Goal: Task Accomplishment & Management: Complete application form

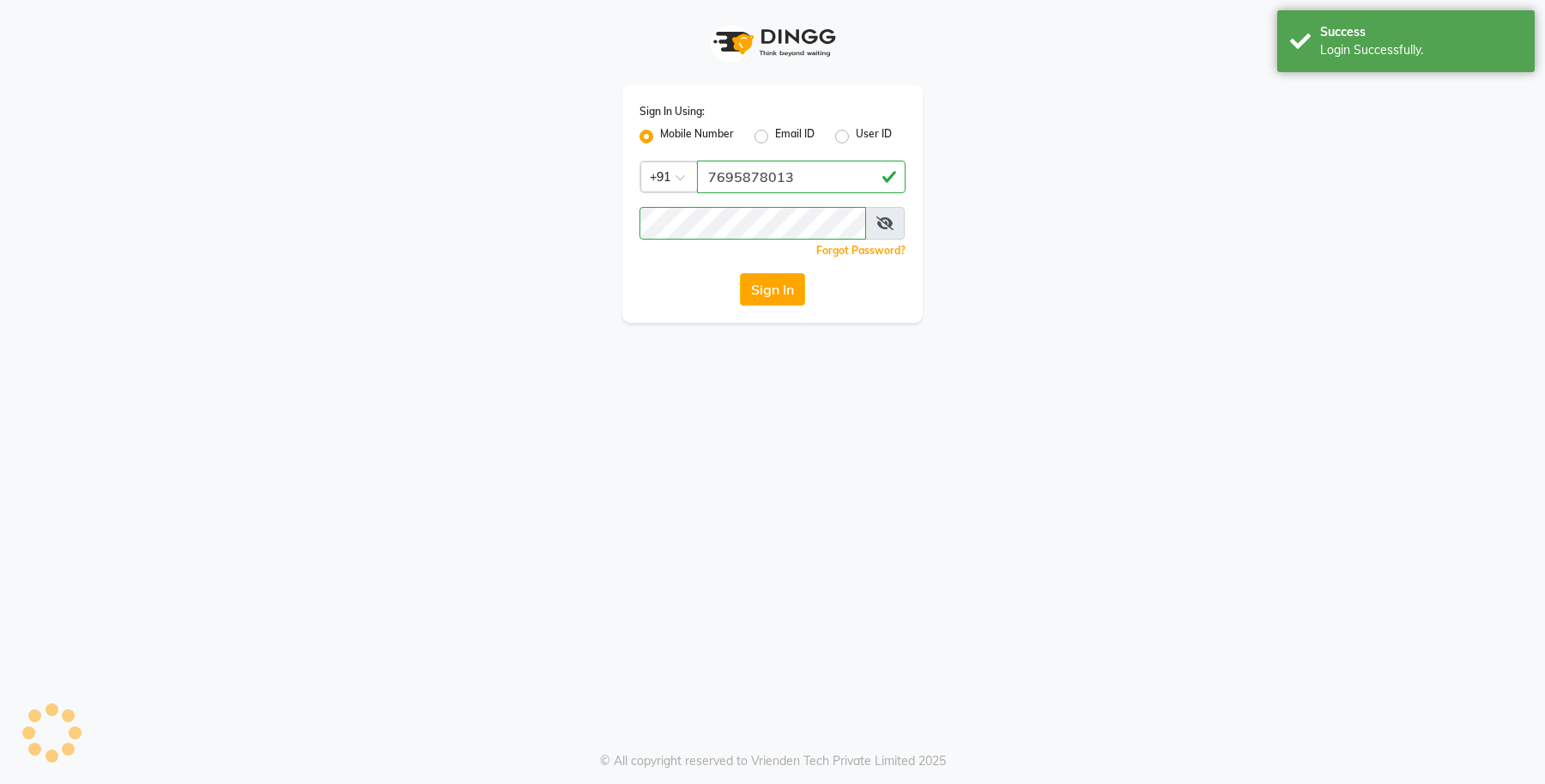
select select "service"
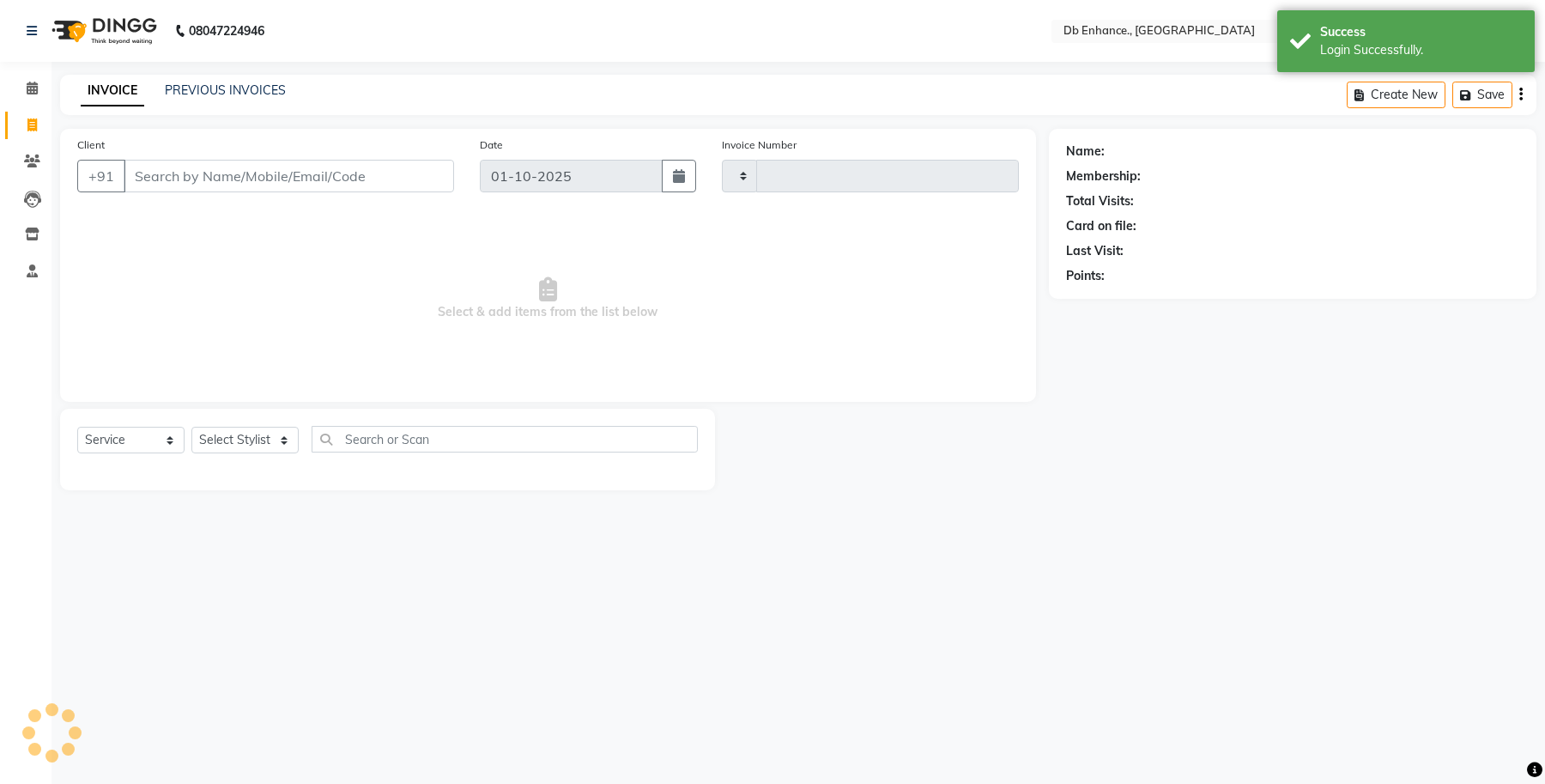
type input "0921"
select select "4474"
click at [262, 170] on input "Client" at bounding box center [288, 176] width 331 height 33
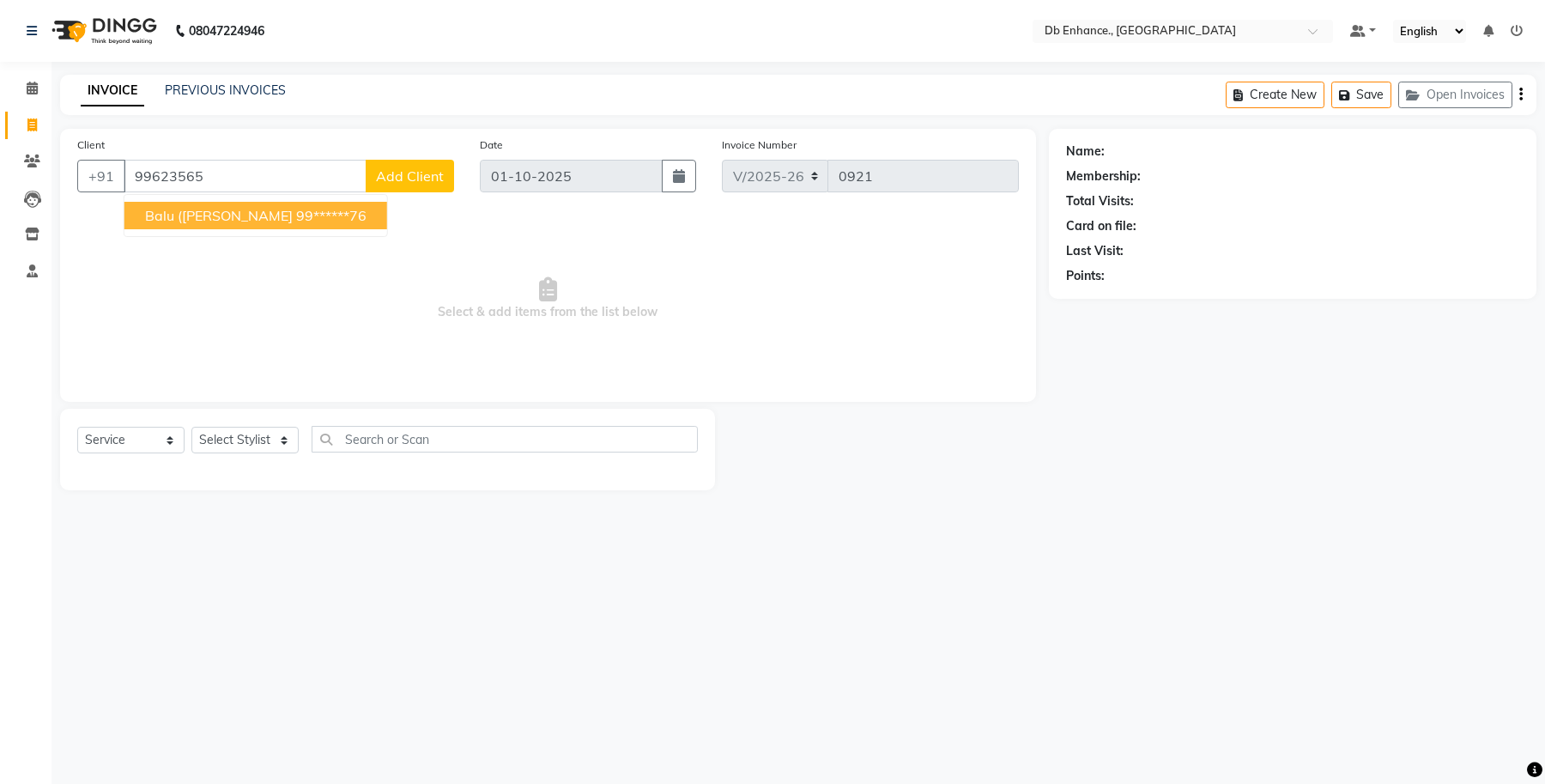
click at [216, 208] on span "balu ([PERSON_NAME]" at bounding box center [219, 215] width 148 height 17
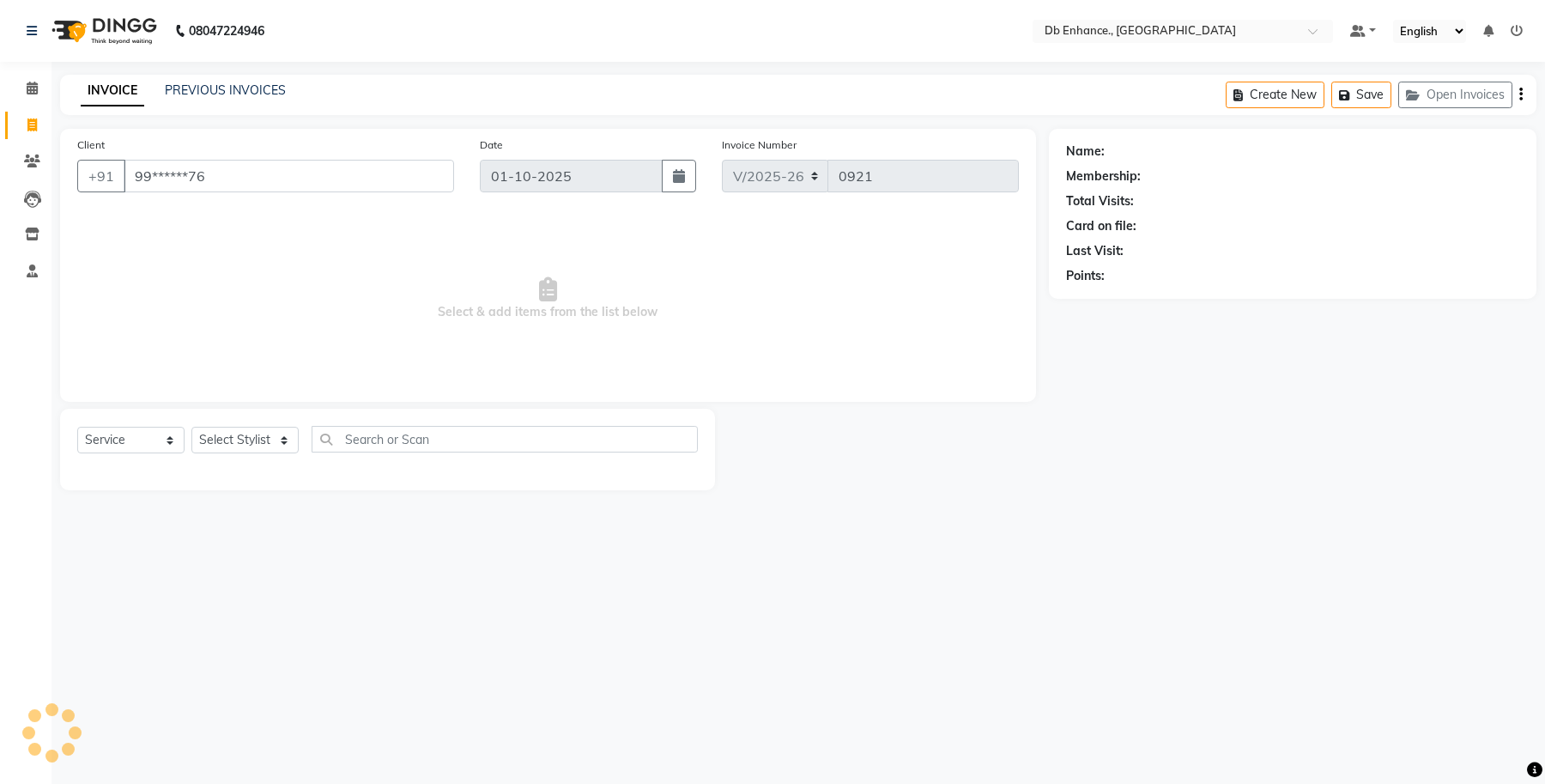
type input "99******76"
click at [280, 447] on select "Select Stylist [PERSON_NAME] [PERSON_NAME] [PERSON_NAME] [GEOGRAPHIC_DATA][PERS…" at bounding box center [245, 439] width 108 height 27
select select "1: Object"
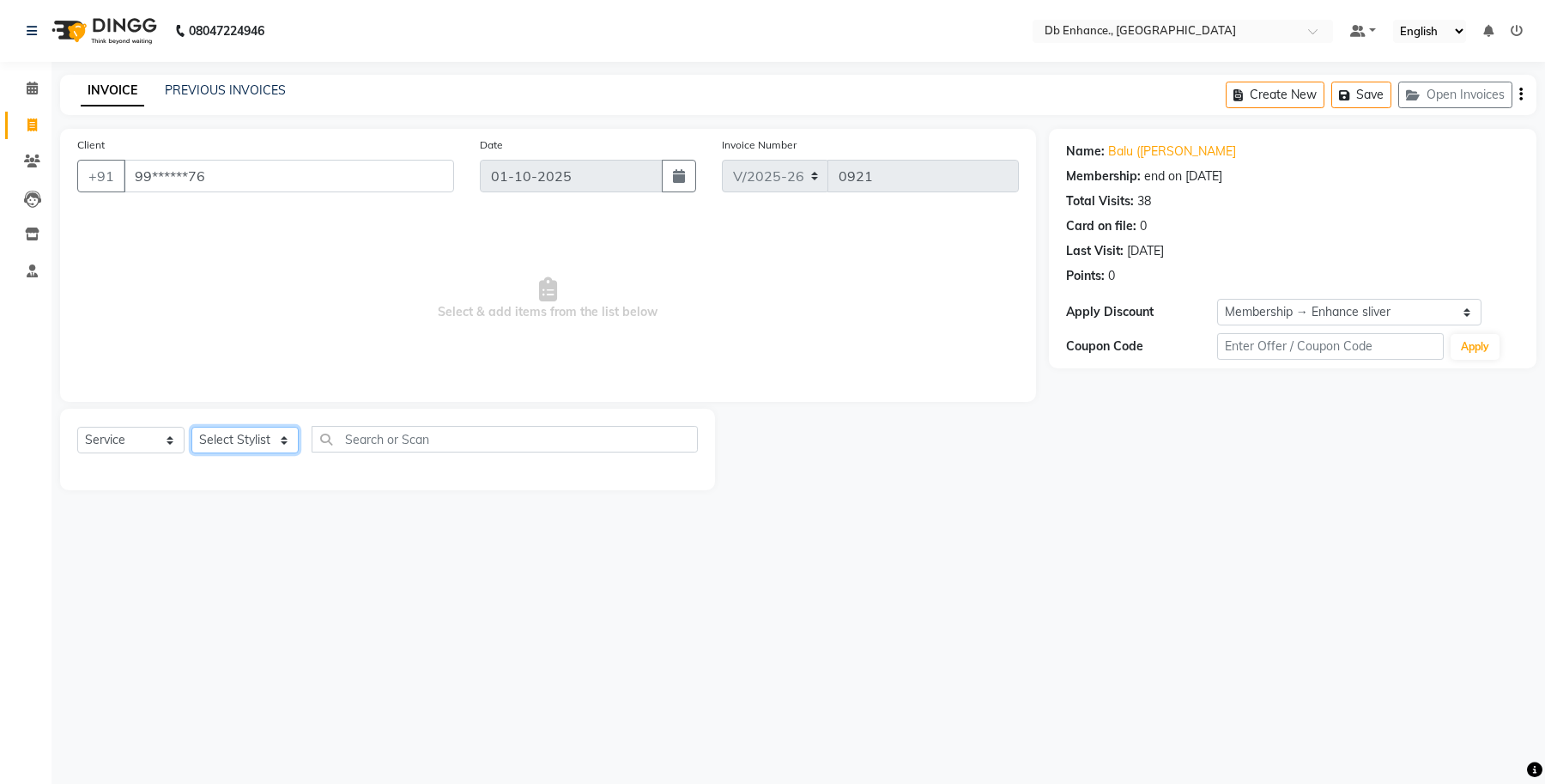
select select "92922"
click at [191, 426] on select "Select Stylist [PERSON_NAME] [PERSON_NAME] [PERSON_NAME] [GEOGRAPHIC_DATA][PERS…" at bounding box center [245, 439] width 108 height 27
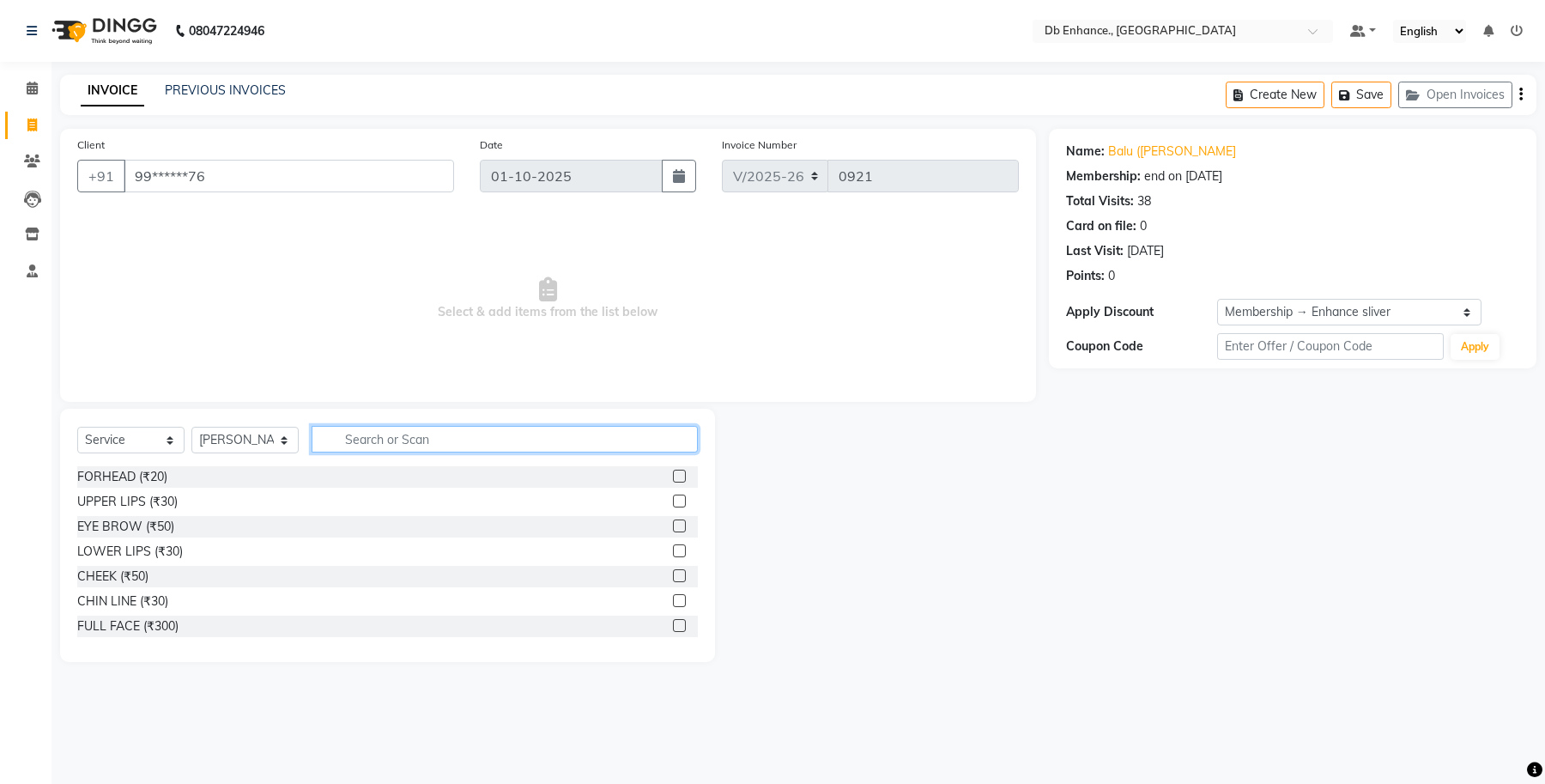
click at [436, 438] on input "text" at bounding box center [505, 439] width 387 height 27
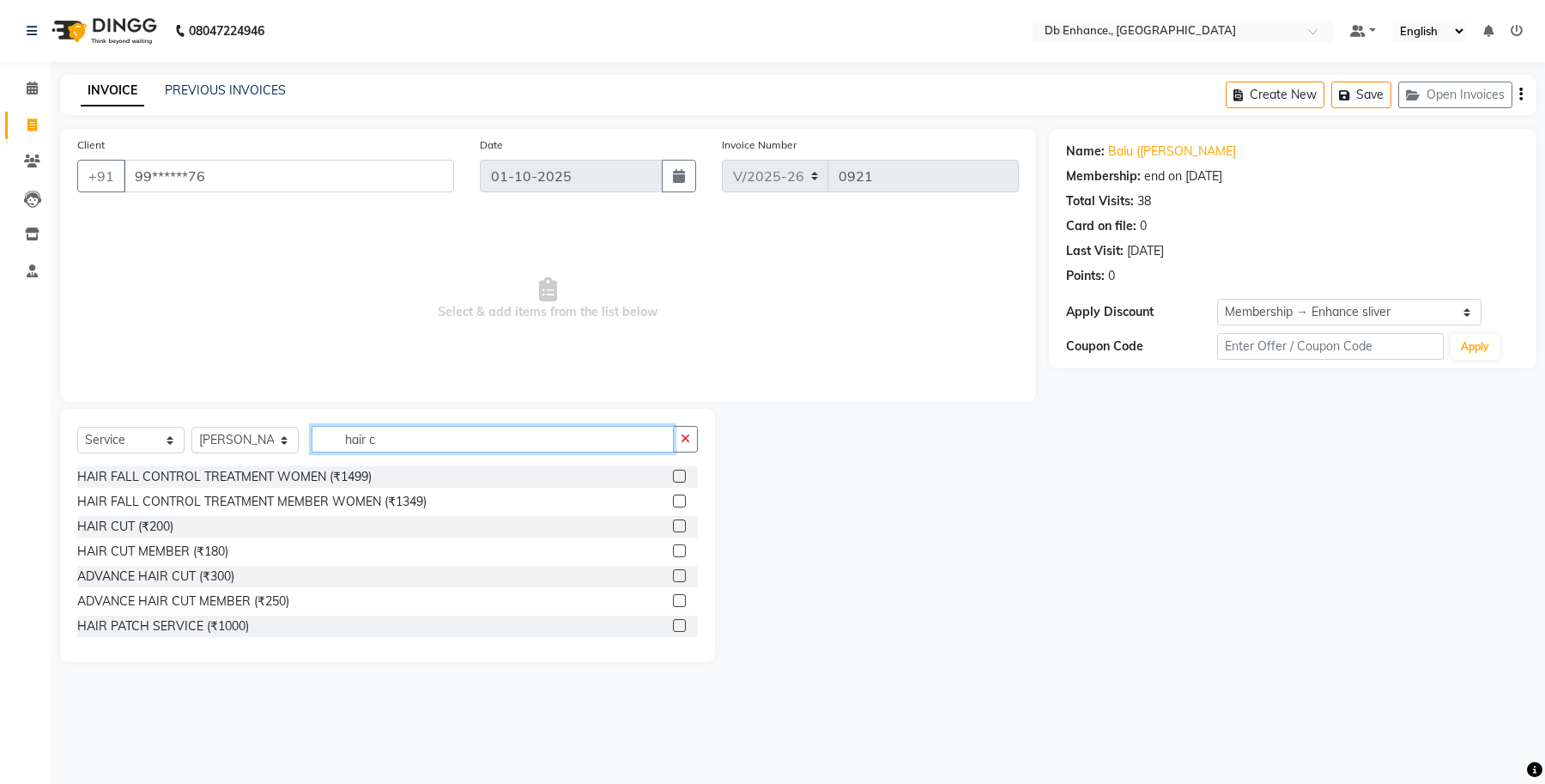
type input "hair c"
click at [673, 546] on label at bounding box center [679, 550] width 13 height 13
click at [673, 546] on input "checkbox" at bounding box center [678, 550] width 11 height 11
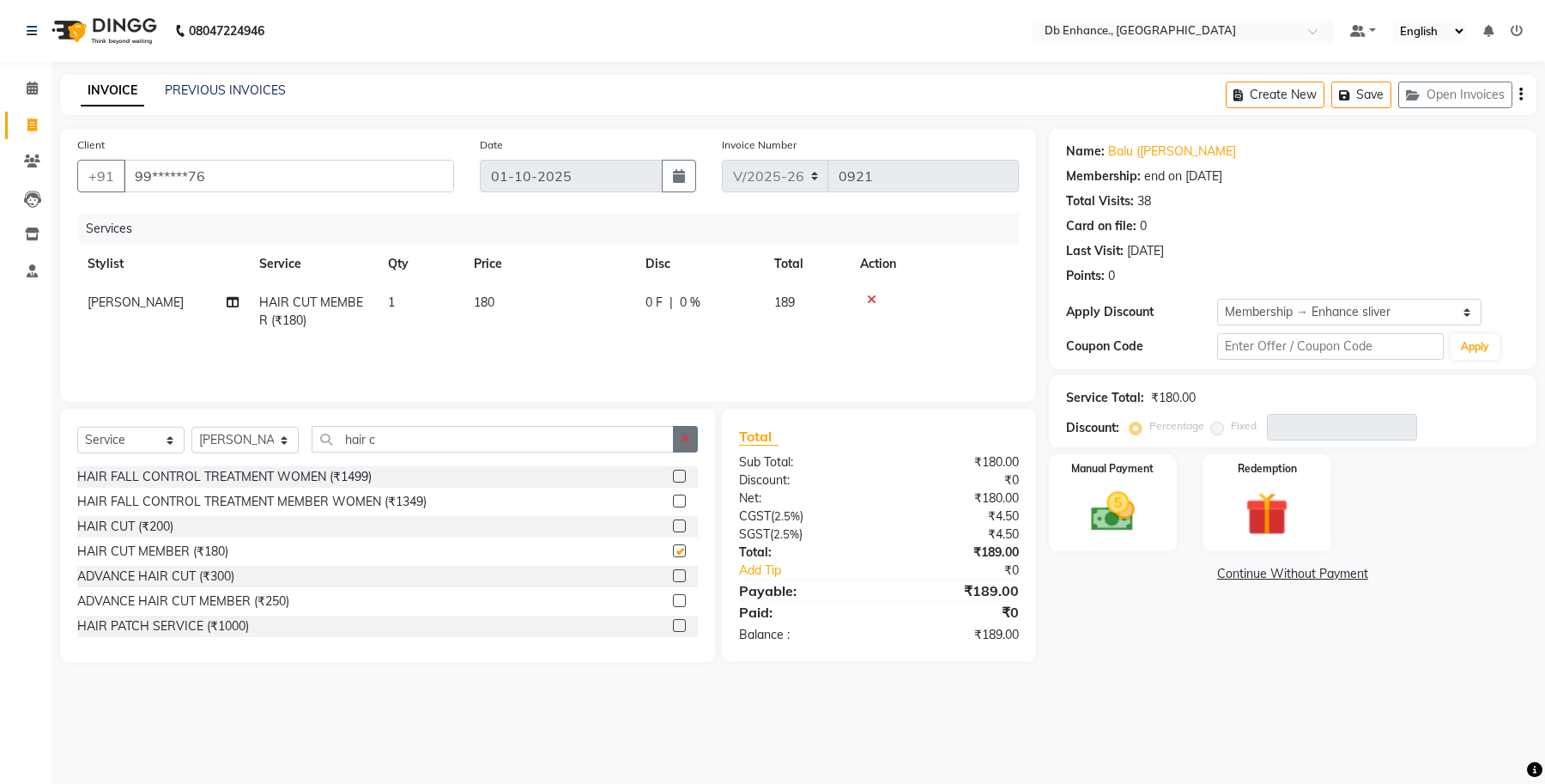
checkbox input "false"
click at [697, 433] on button "button" at bounding box center [685, 439] width 25 height 27
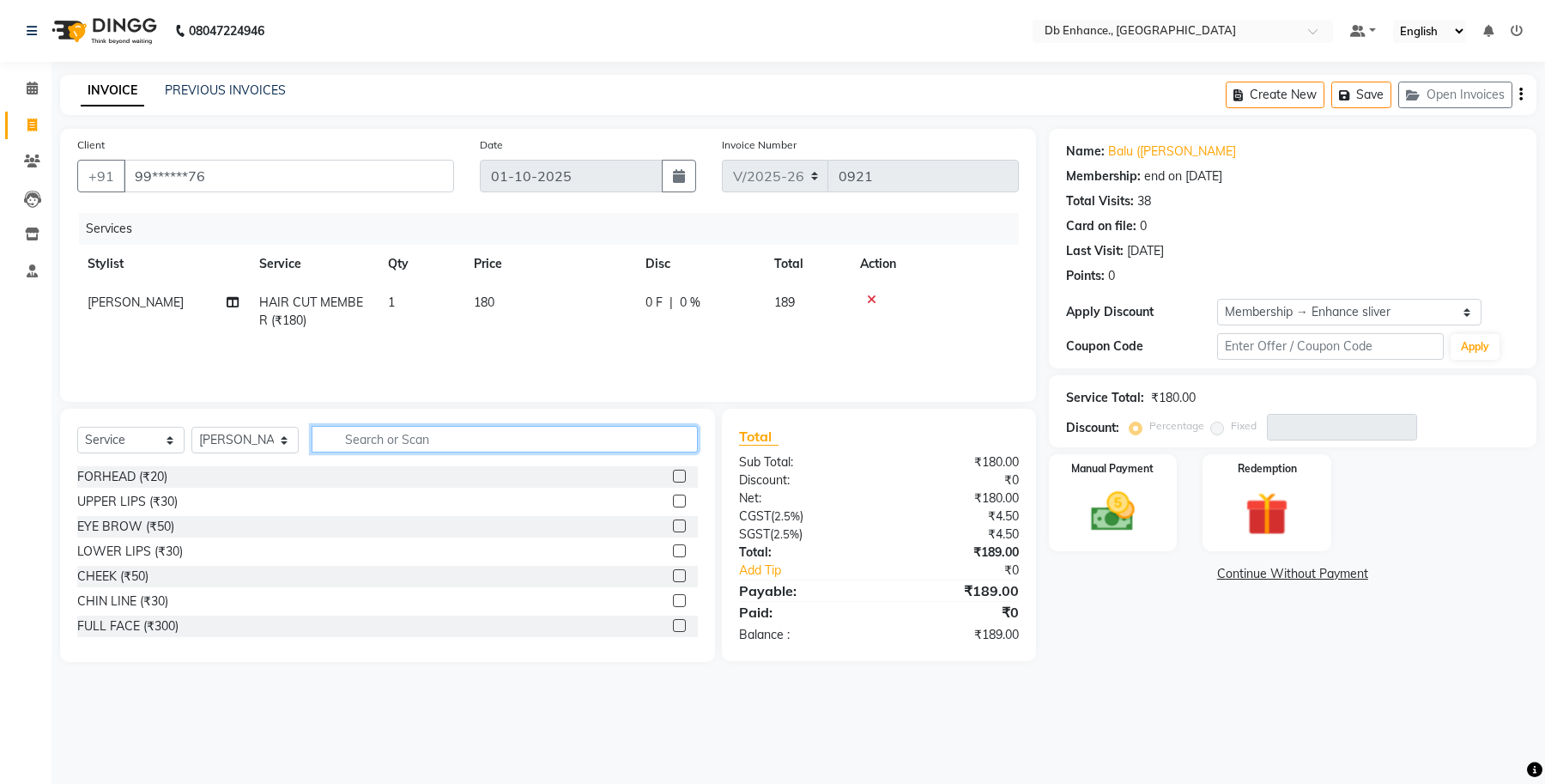
click at [621, 435] on input "text" at bounding box center [505, 439] width 387 height 27
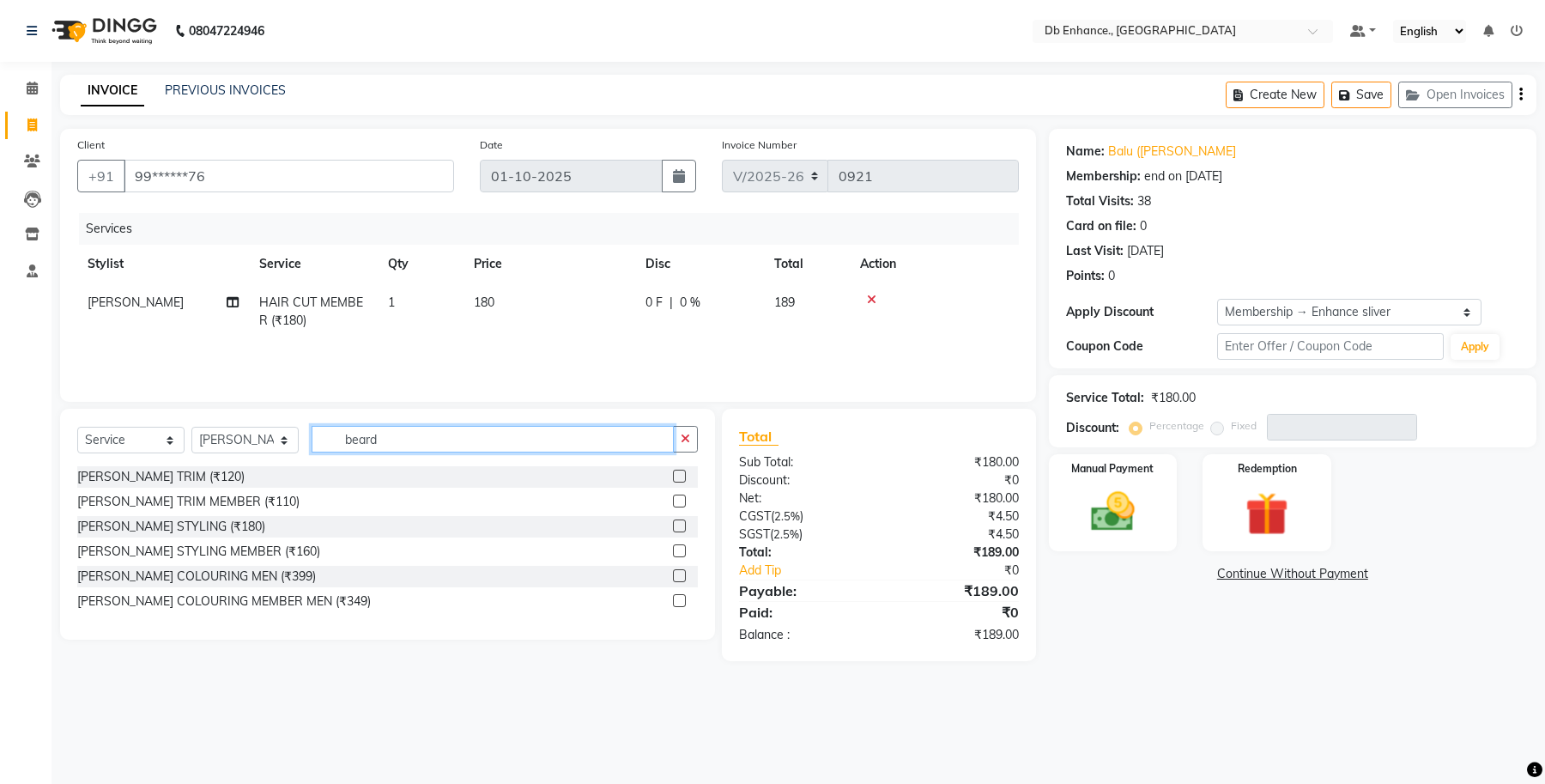
type input "beard"
click at [678, 504] on label at bounding box center [679, 500] width 13 height 13
click at [678, 504] on input "checkbox" at bounding box center [678, 501] width 11 height 11
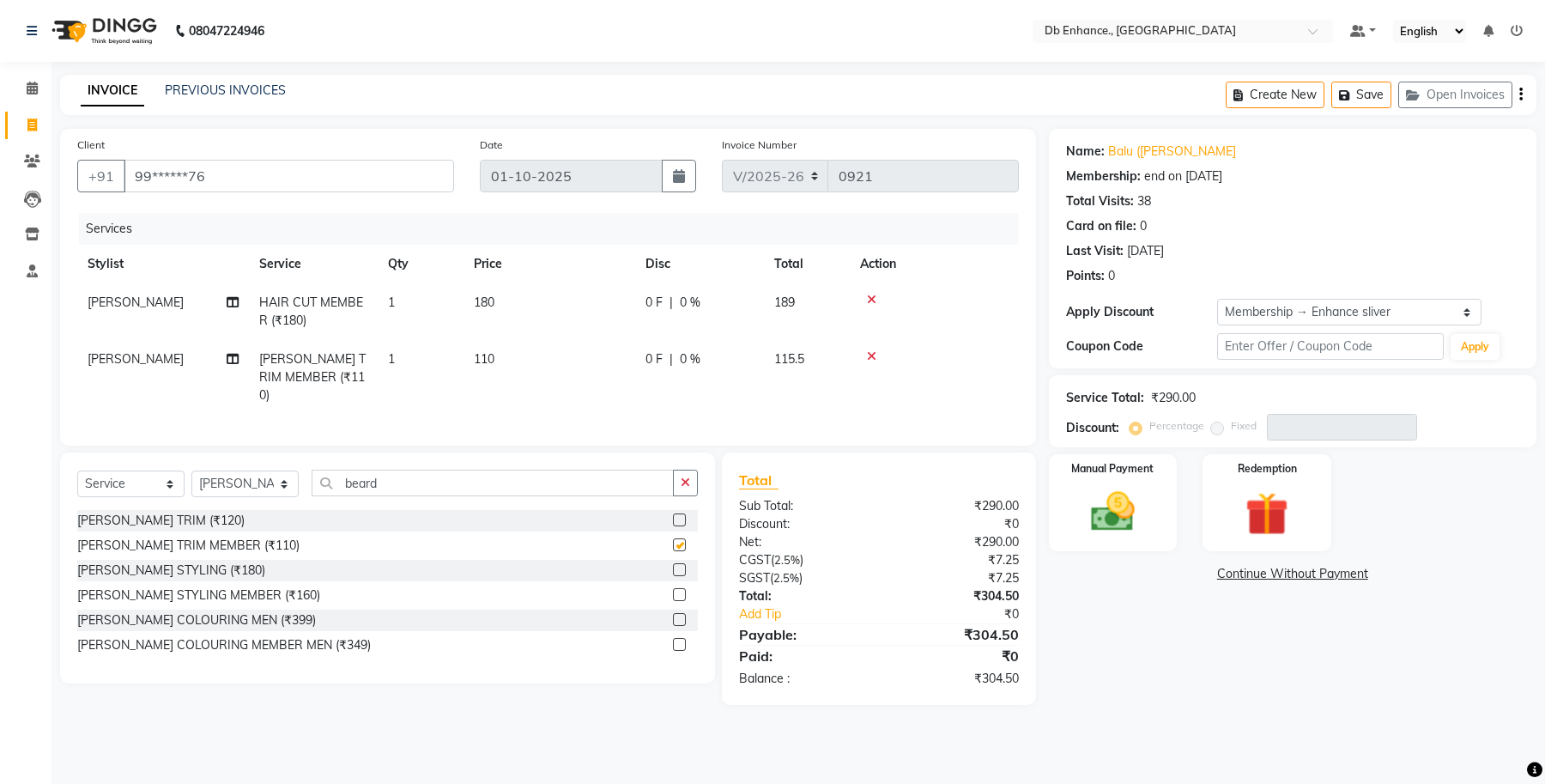
checkbox input "false"
drag, startPoint x: 204, startPoint y: 174, endPoint x: 125, endPoint y: 176, distance: 79.0
click at [125, 176] on input "99******76" at bounding box center [288, 176] width 331 height 33
click at [870, 298] on icon at bounding box center [872, 300] width 10 height 12
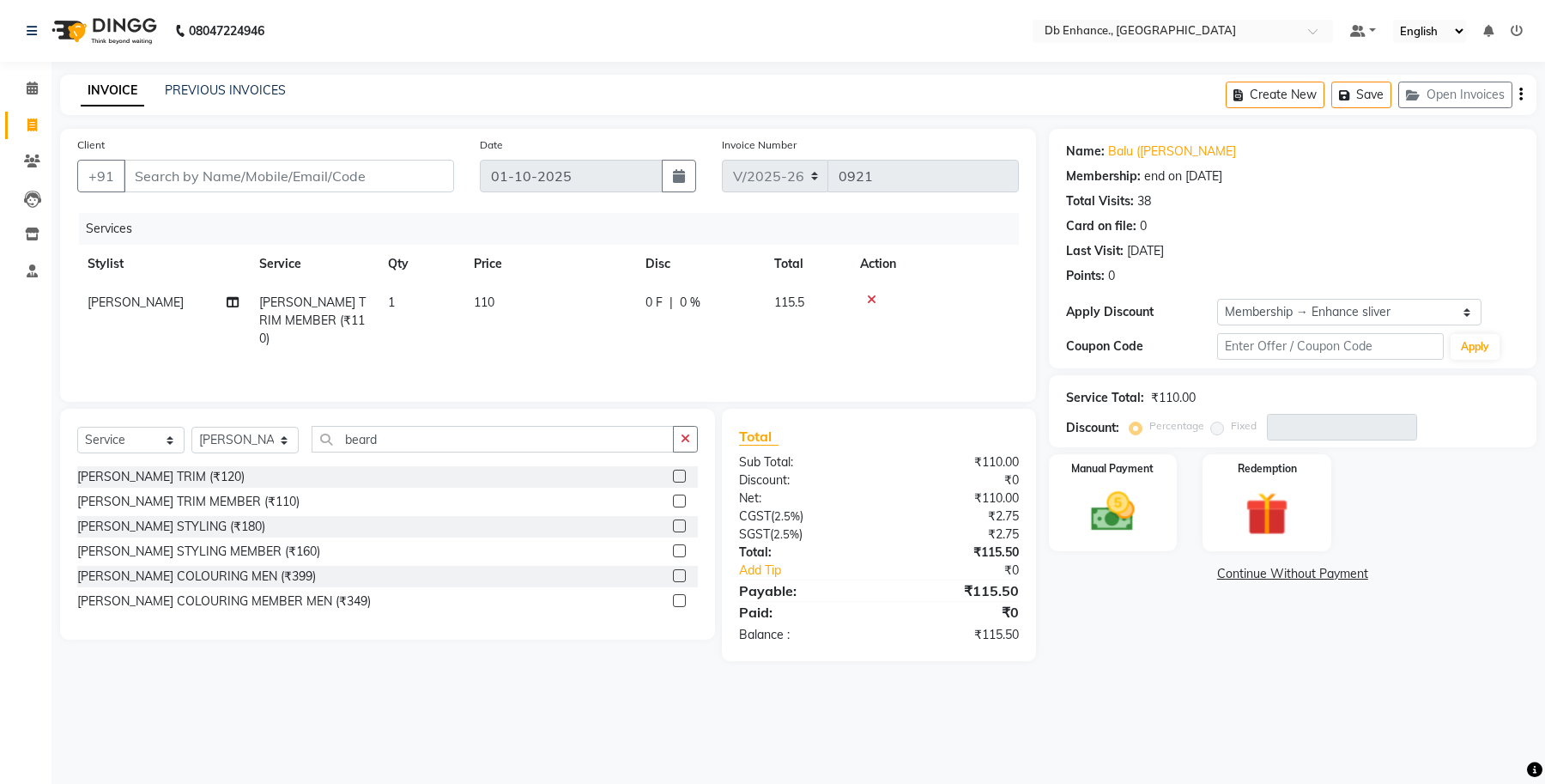
click at [870, 298] on icon at bounding box center [872, 300] width 10 height 12
